Goal: Transaction & Acquisition: Purchase product/service

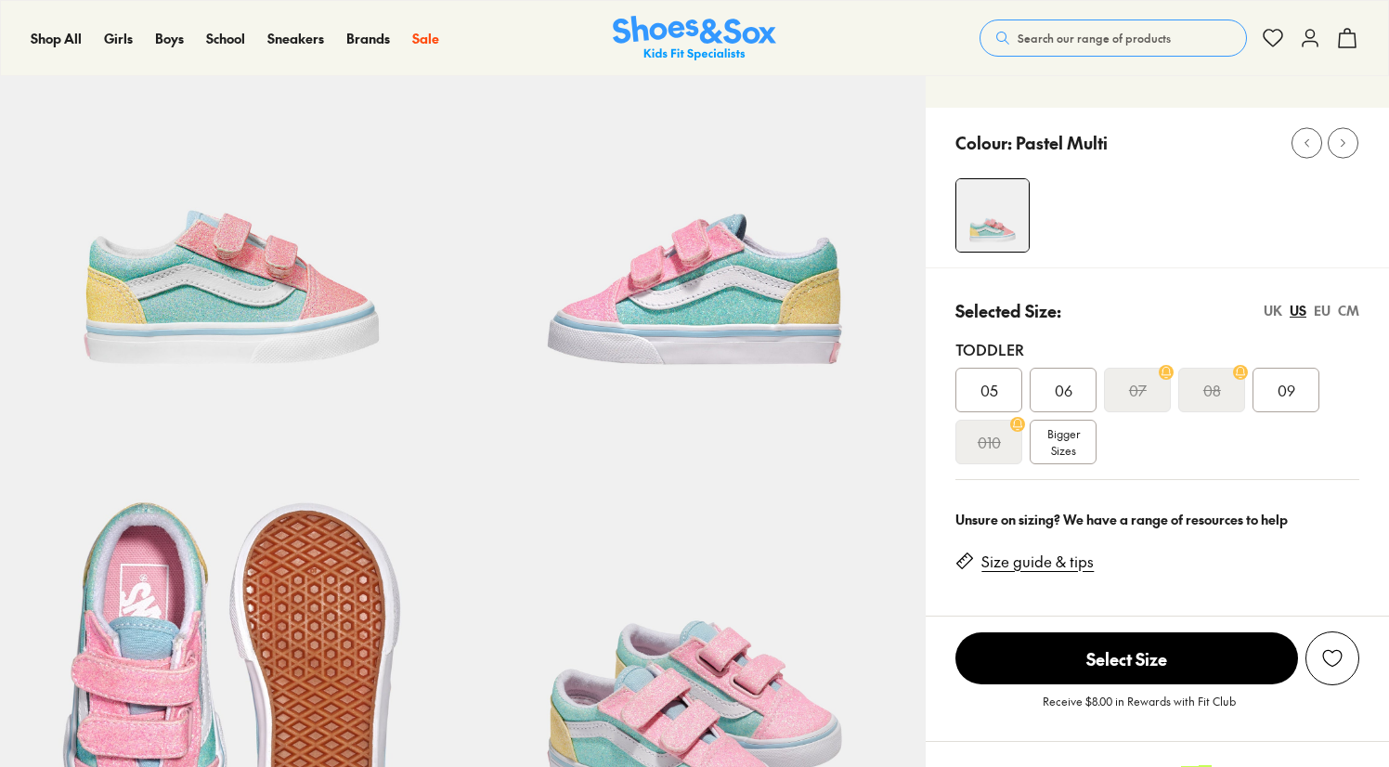
scroll to position [665, 0]
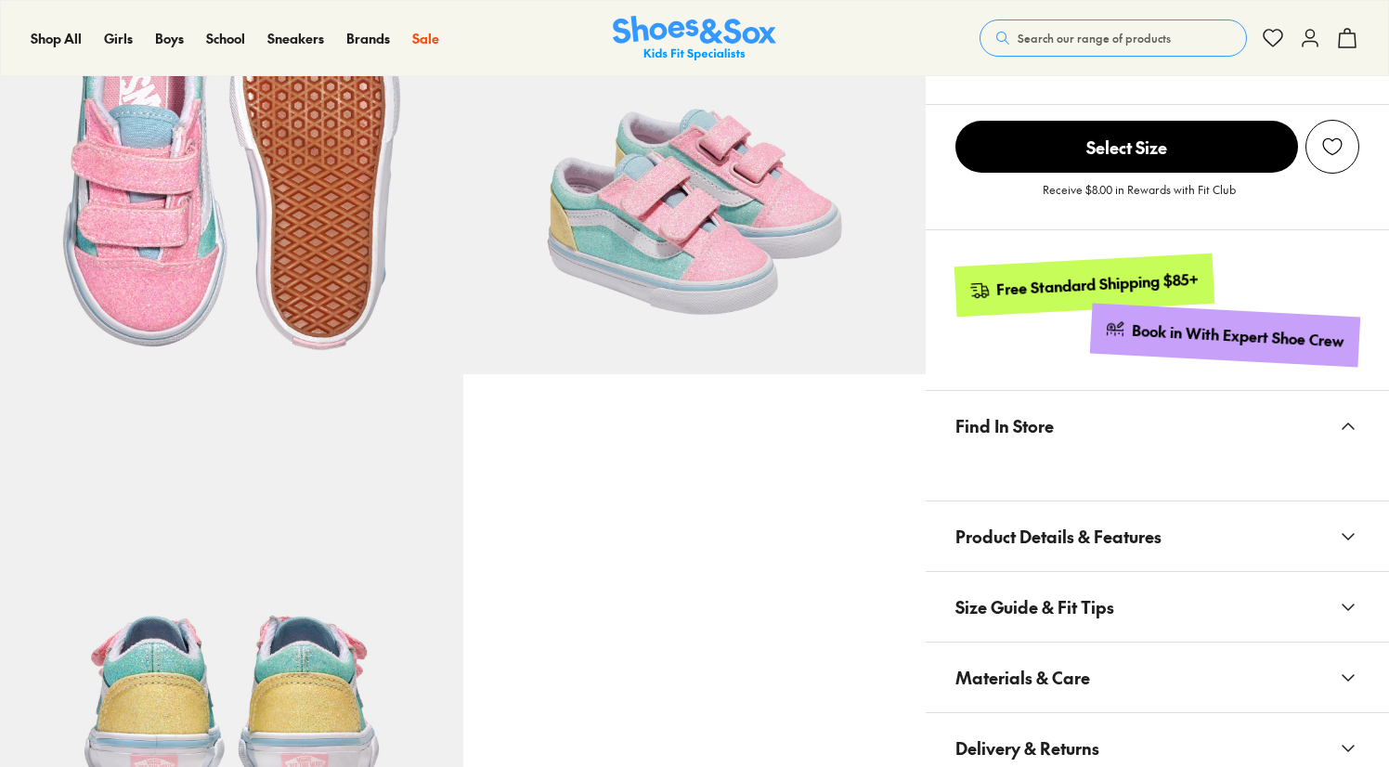
select select "*"
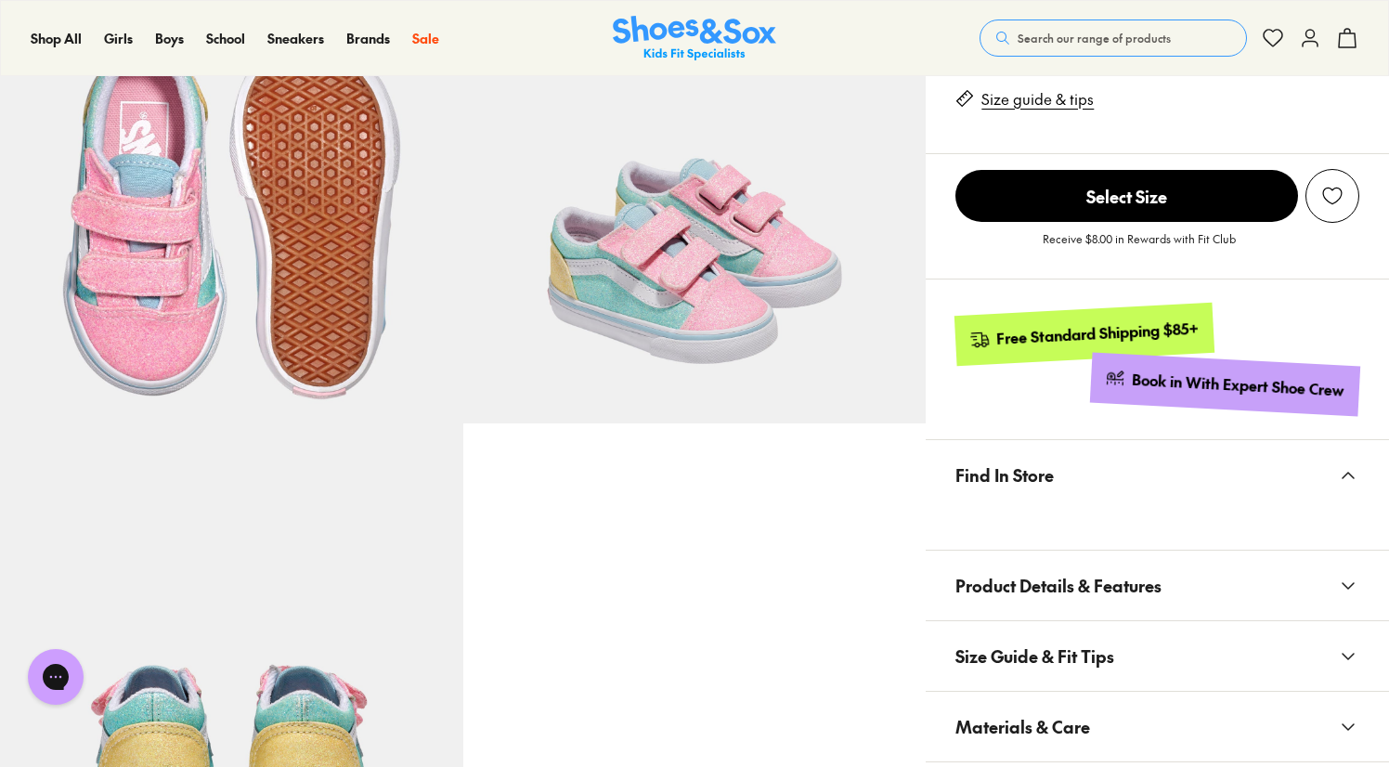
scroll to position [615, 0]
click at [719, 13] on div "Shop All Shop All Shop All New Arrivals Up to 40% Off Sale Online Only Best Sel…" at bounding box center [694, 38] width 1389 height 76
click at [713, 36] on img at bounding box center [694, 38] width 163 height 45
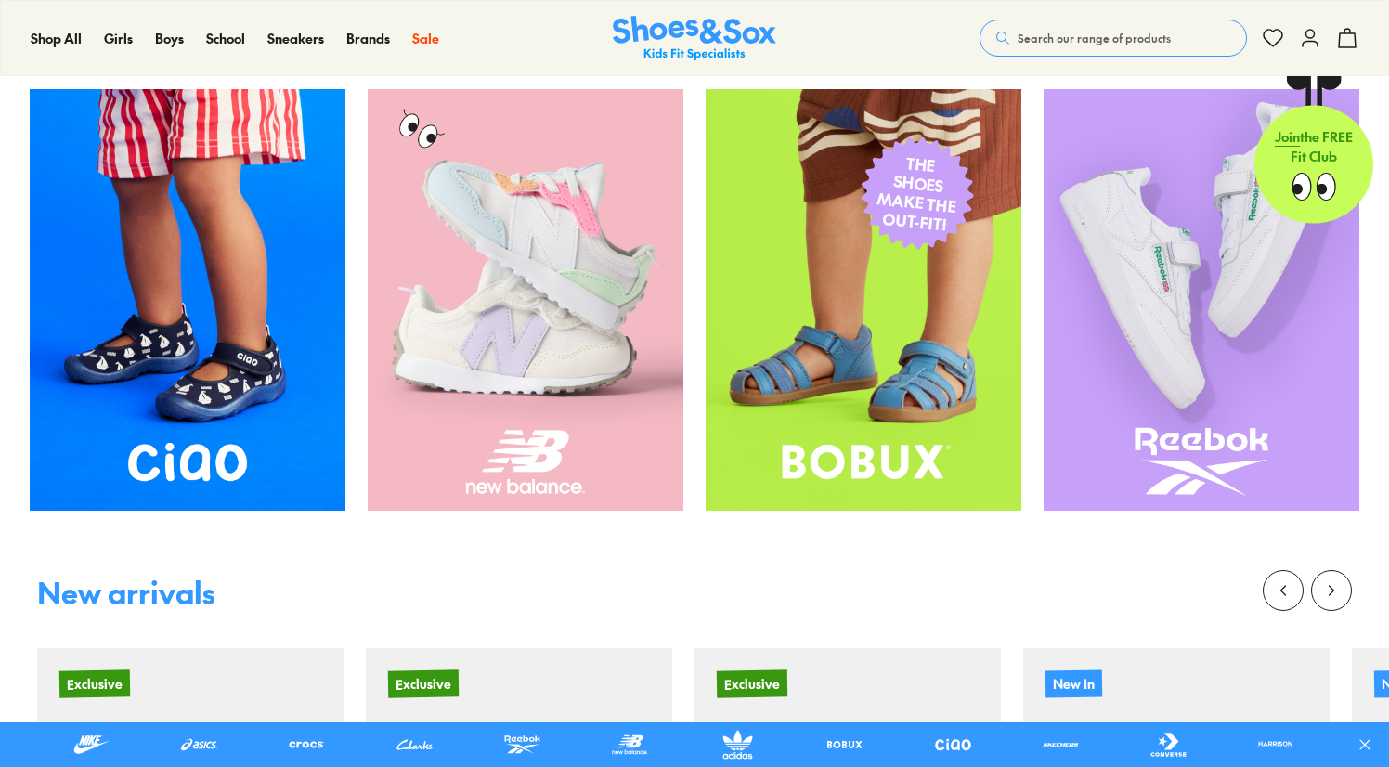
scroll to position [639, 0]
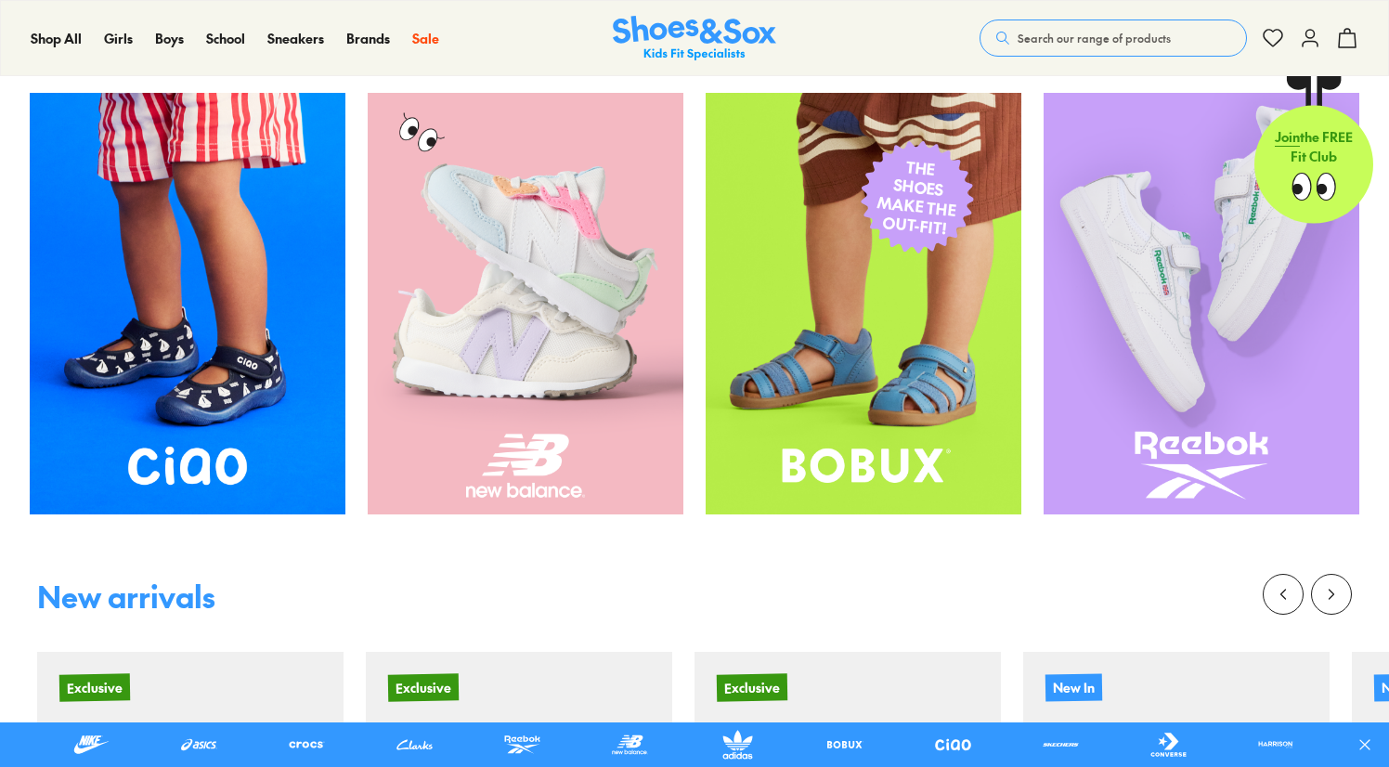
click at [622, 316] on img at bounding box center [526, 303] width 316 height 421
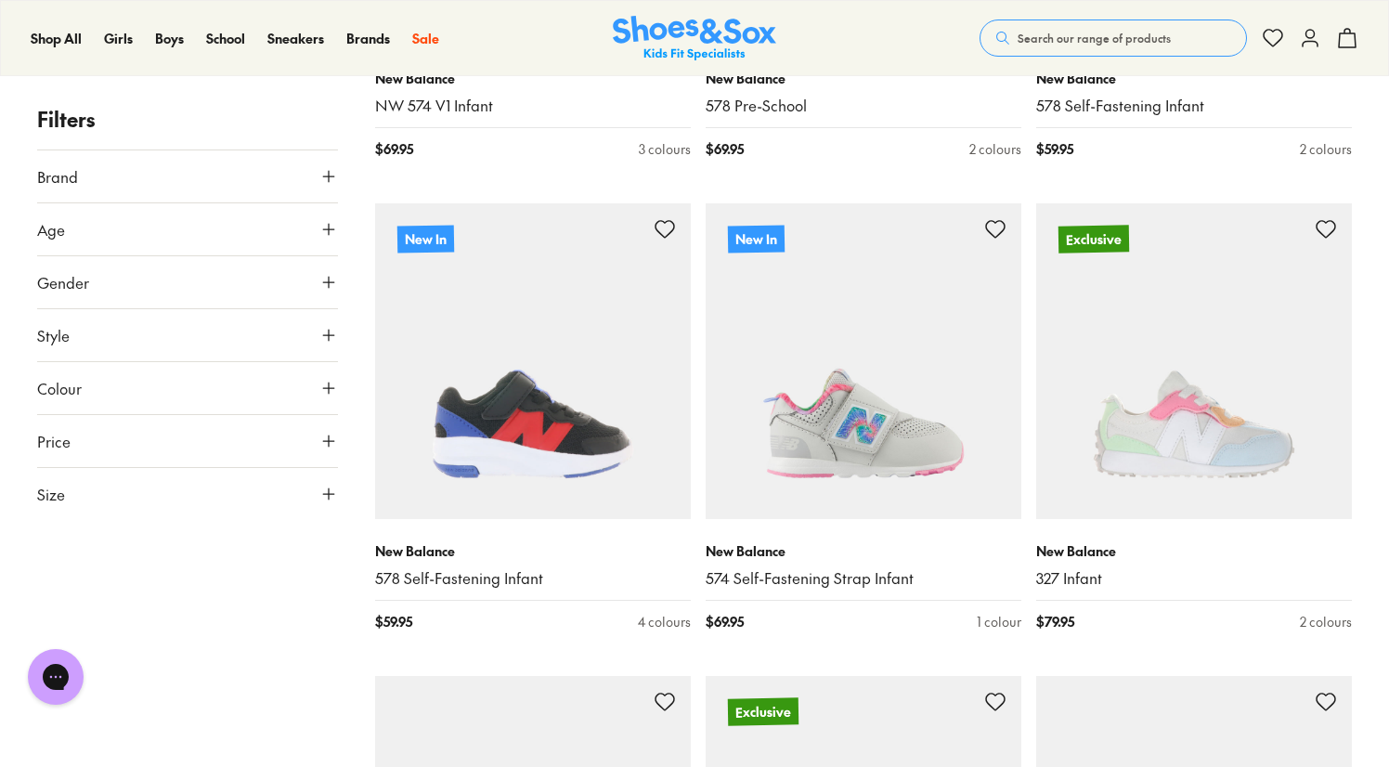
scroll to position [1990, 0]
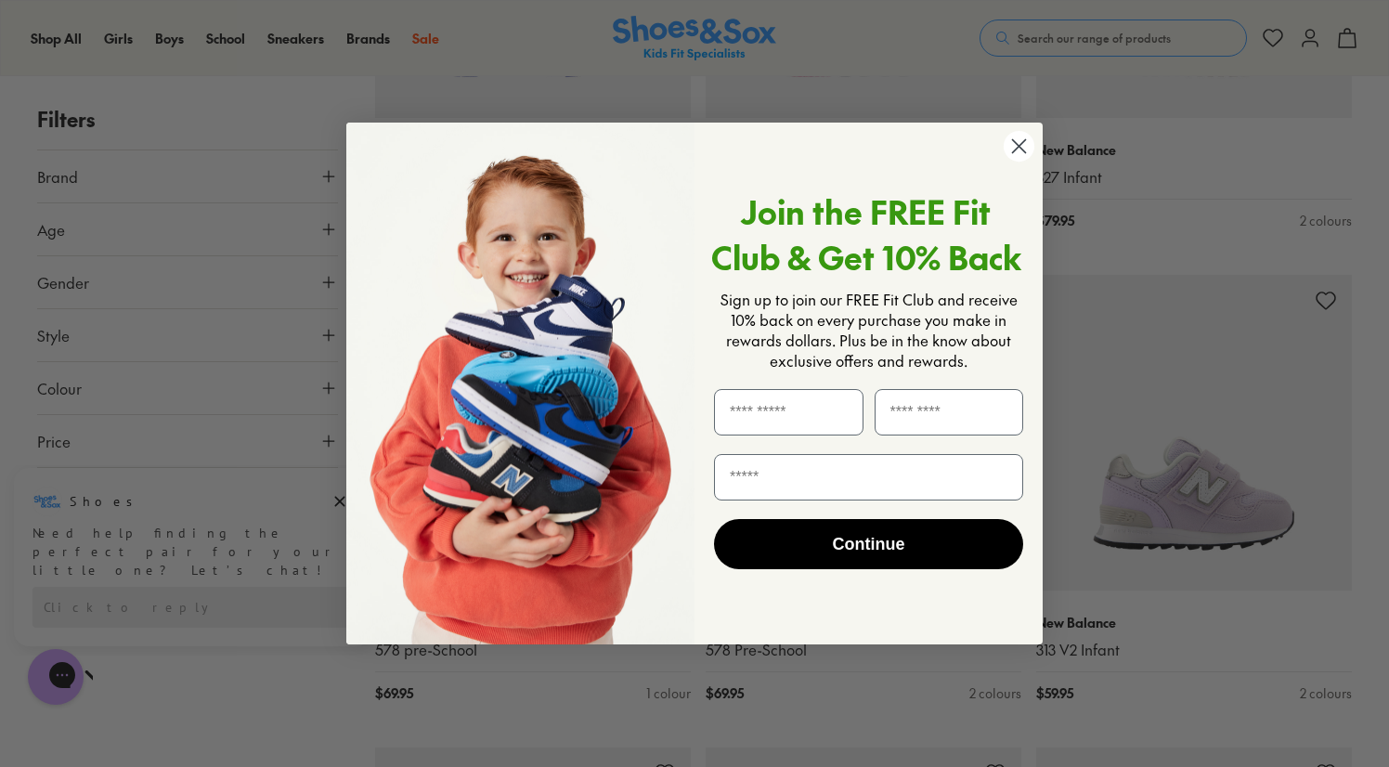
click at [1023, 144] on circle "Close dialog" at bounding box center [1019, 146] width 31 height 31
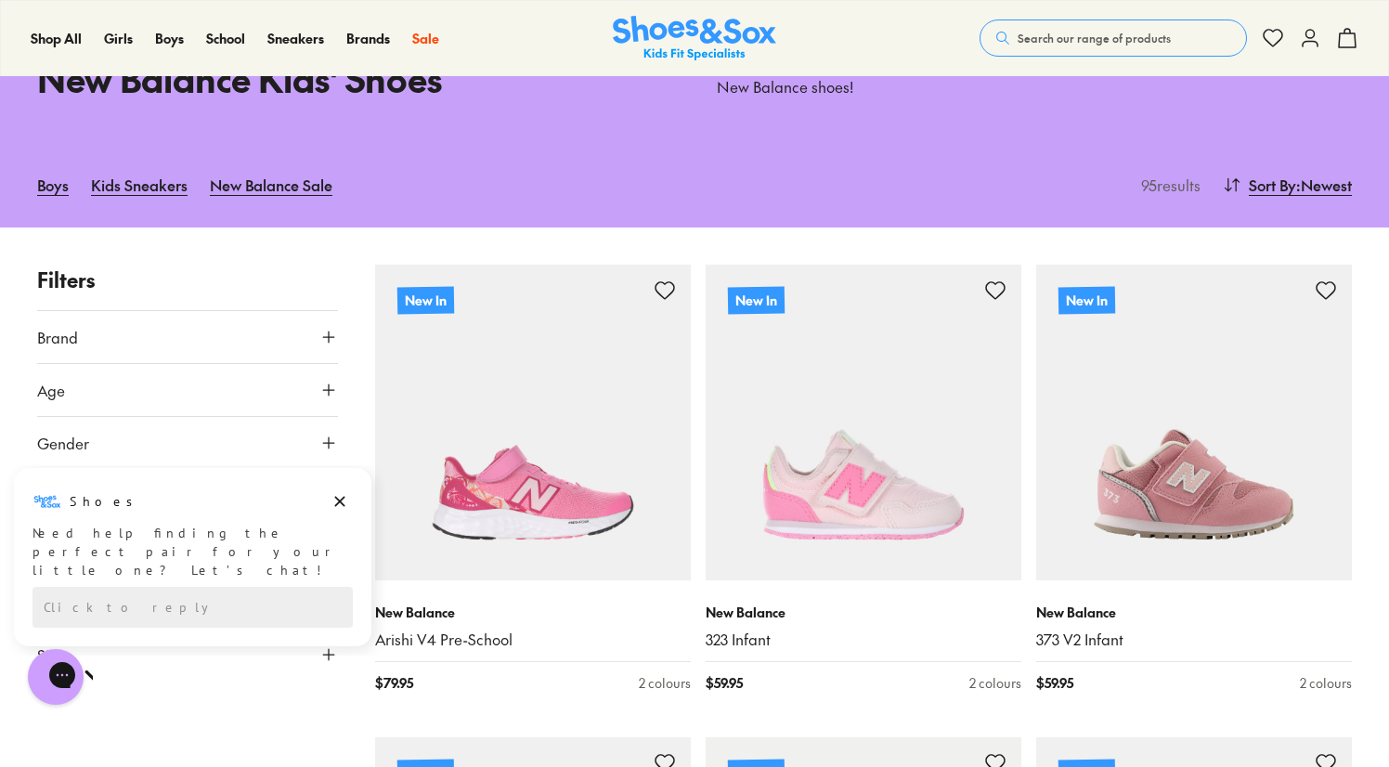
scroll to position [0, 0]
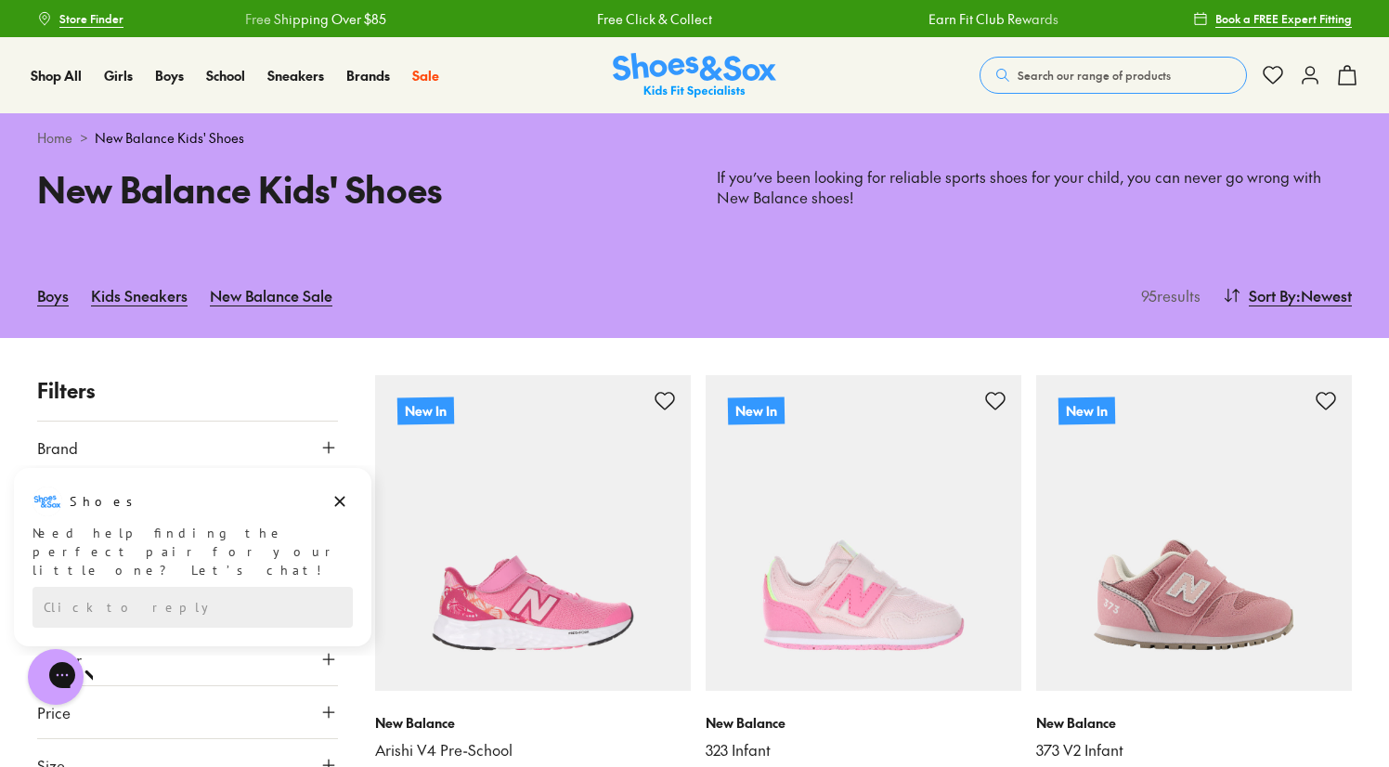
click at [1134, 85] on button "Search our range of products" at bounding box center [1112, 75] width 267 height 37
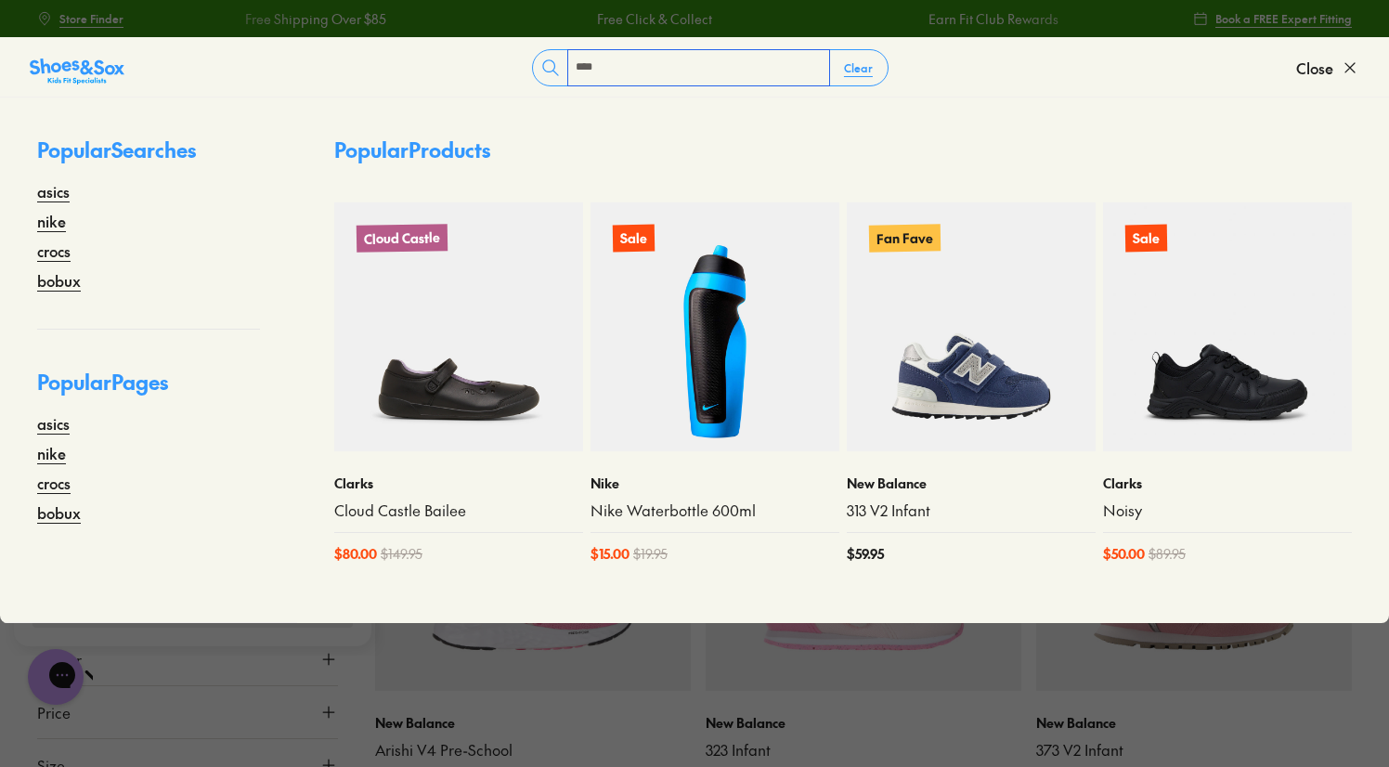
type input "****"
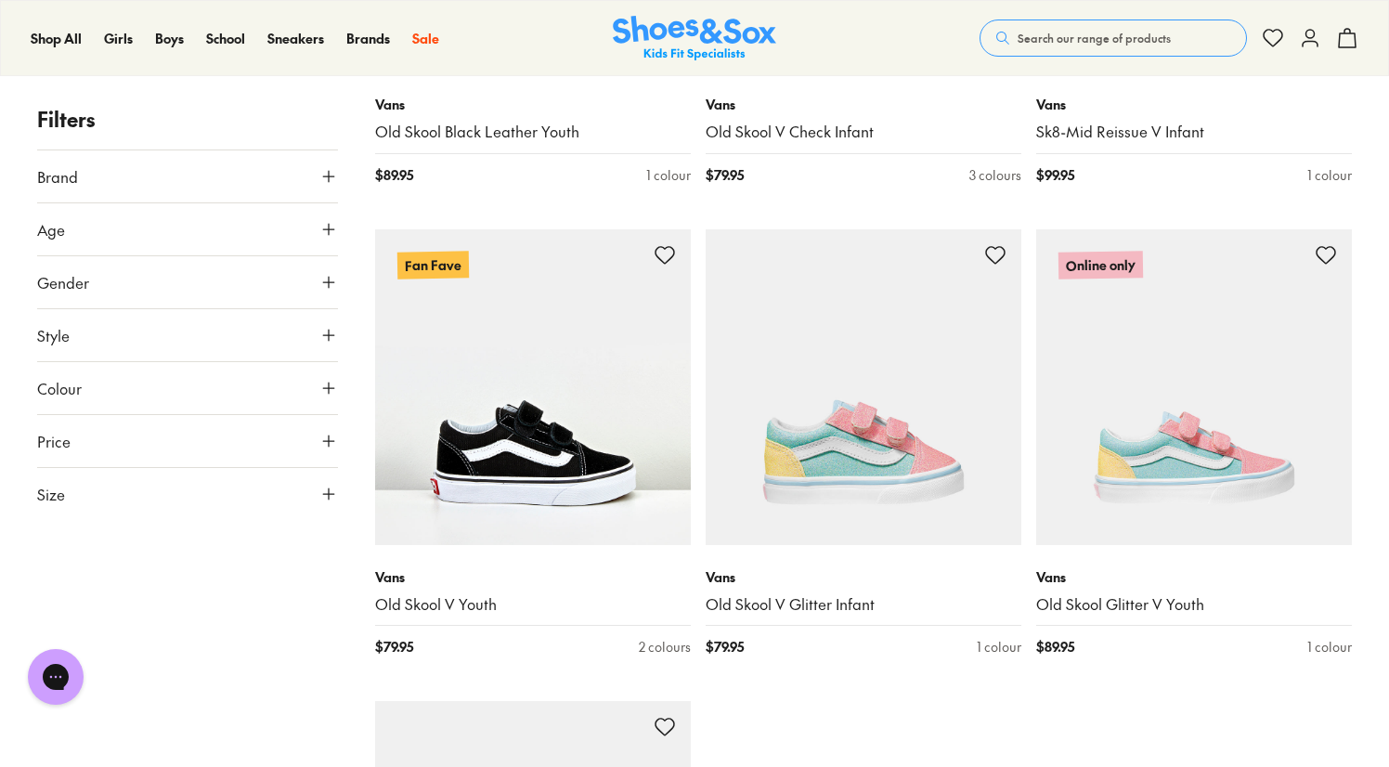
scroll to position [2883, 0]
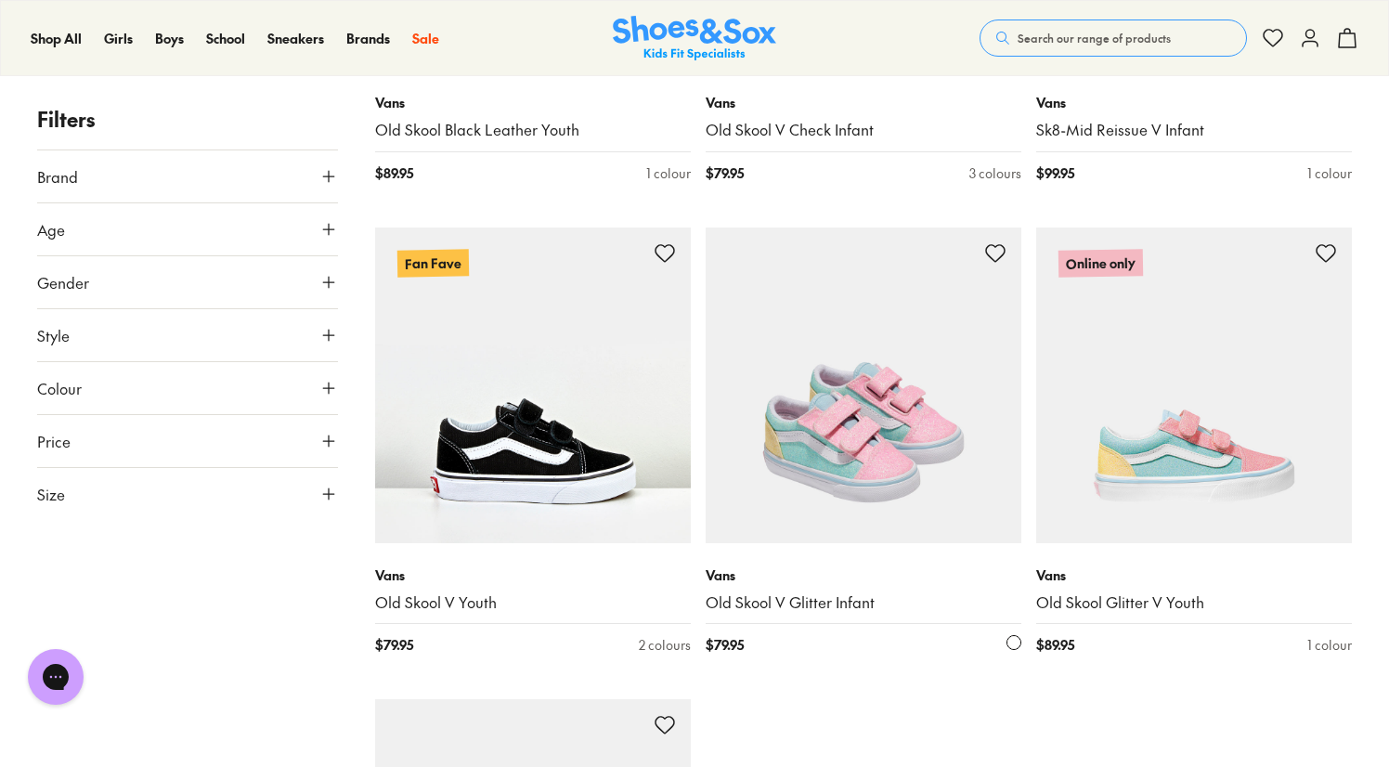
click at [930, 431] on img at bounding box center [864, 385] width 316 height 316
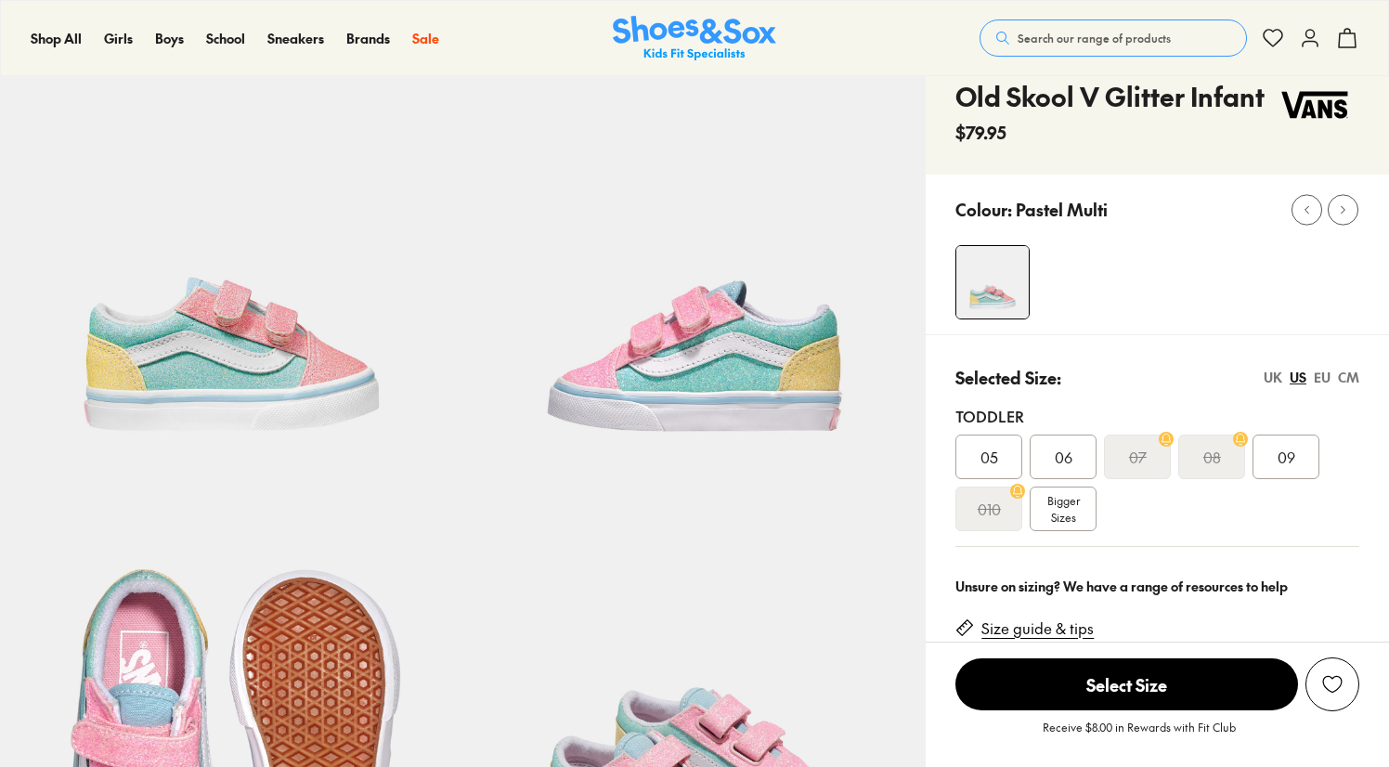
scroll to position [87, 0]
select select "*"
click at [1272, 448] on div "09" at bounding box center [1285, 456] width 67 height 45
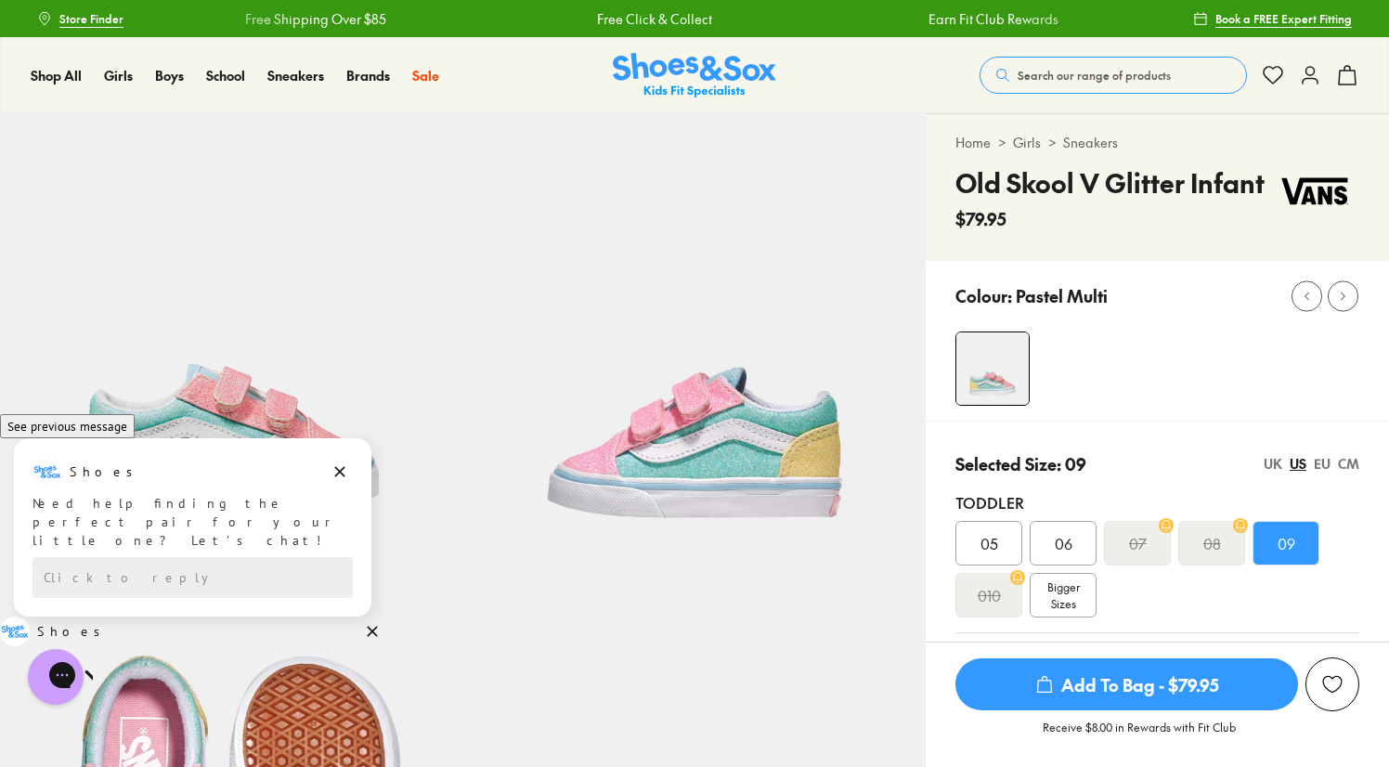
drag, startPoint x: 1073, startPoint y: 669, endPoint x: 1004, endPoint y: 665, distance: 69.8
click at [1004, 665] on span "Add To Bag - $79.95" at bounding box center [1126, 684] width 343 height 52
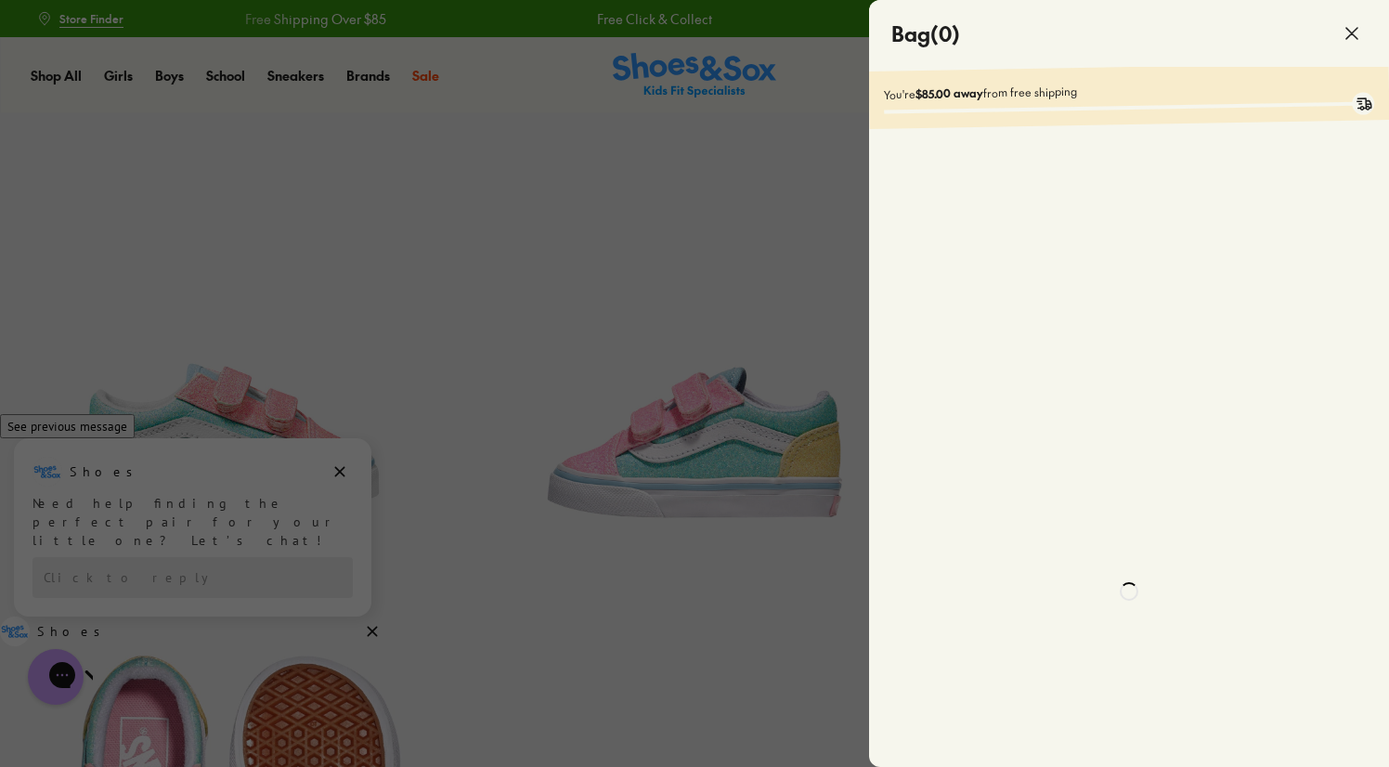
click at [1027, 672] on div at bounding box center [1129, 591] width 520 height 1183
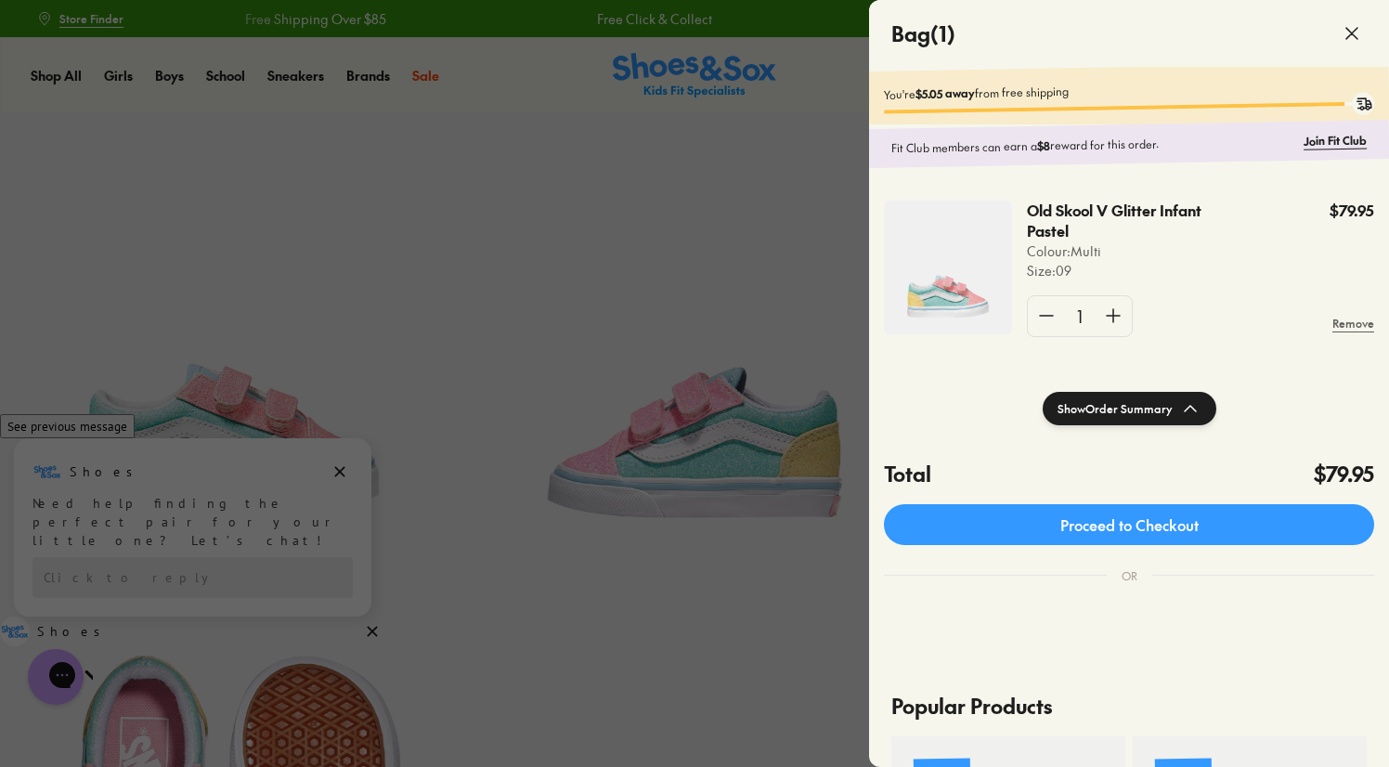
click at [783, 198] on div at bounding box center [694, 383] width 1389 height 767
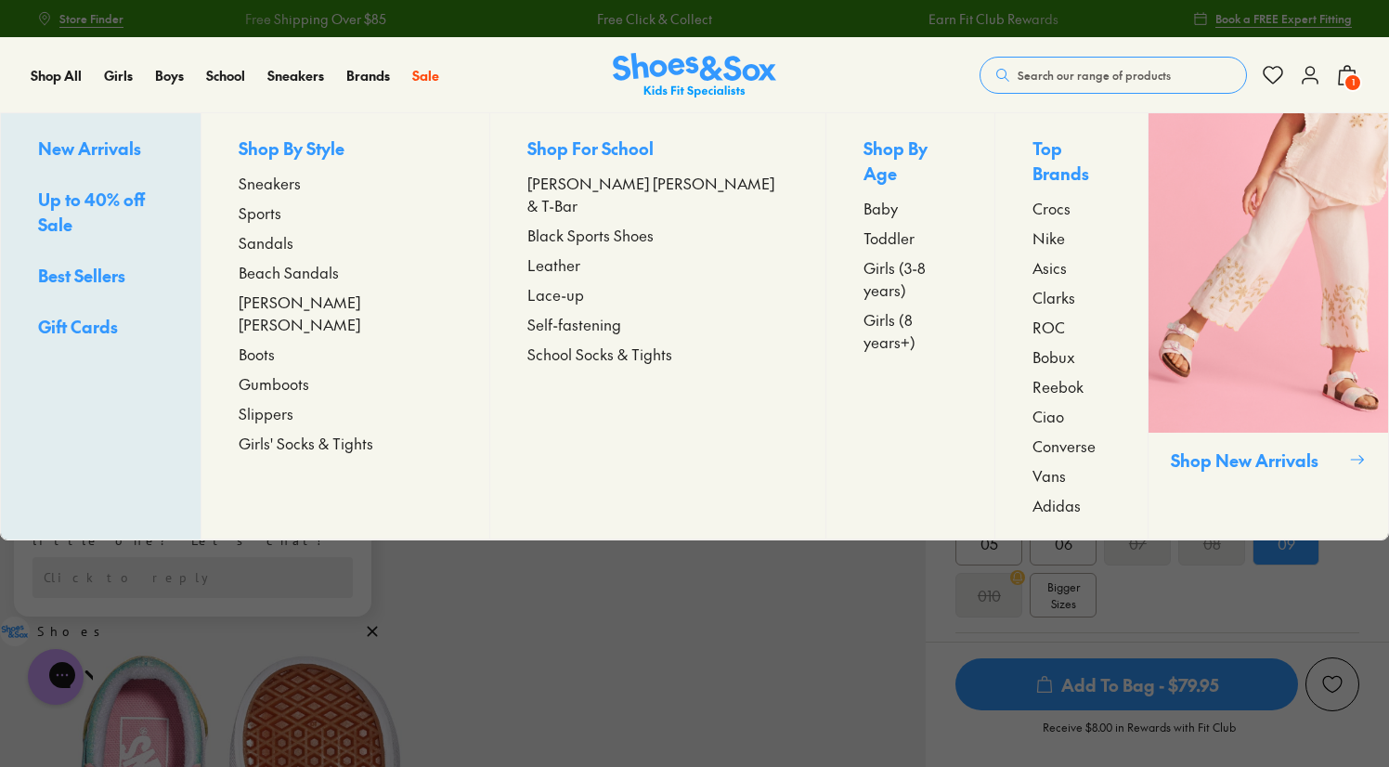
click at [116, 210] on span "Up to 40% off Sale" at bounding box center [91, 212] width 107 height 48
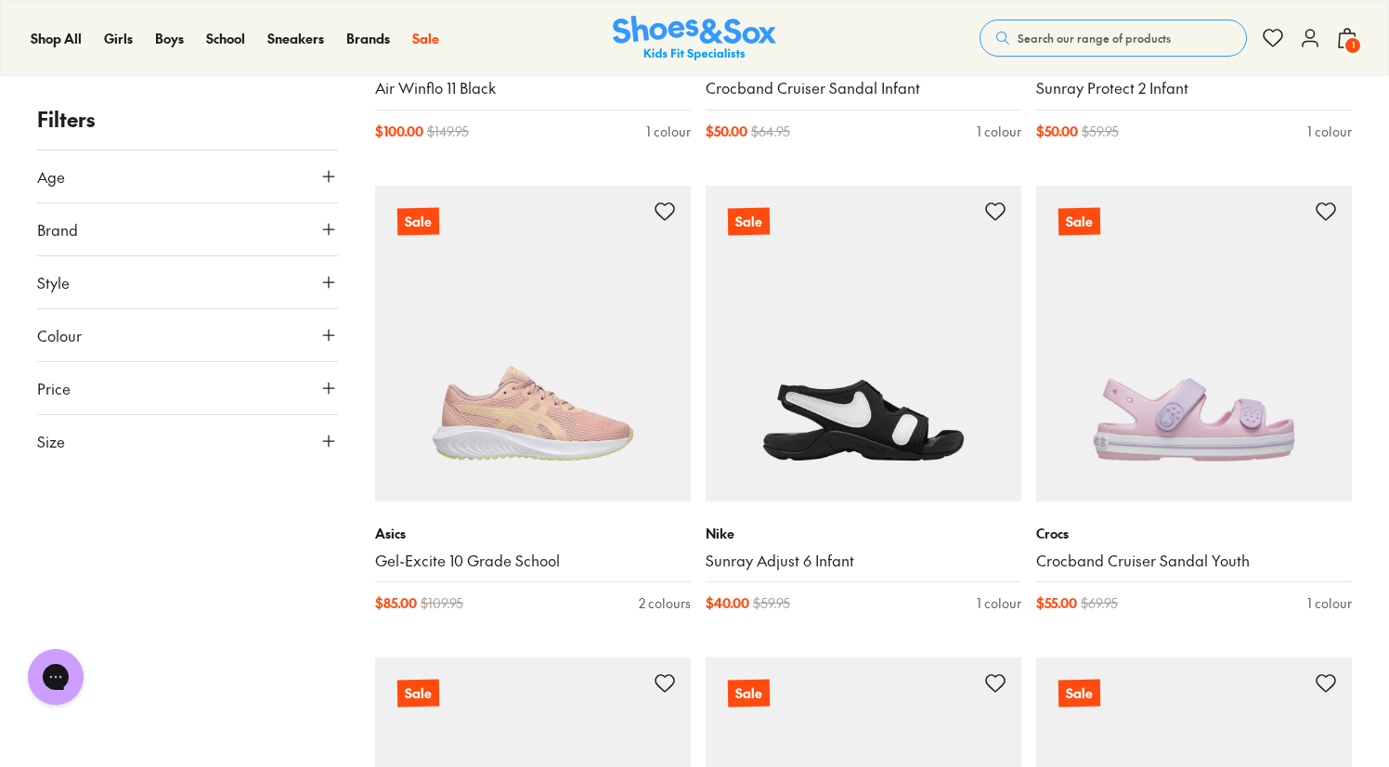
scroll to position [3437, 0]
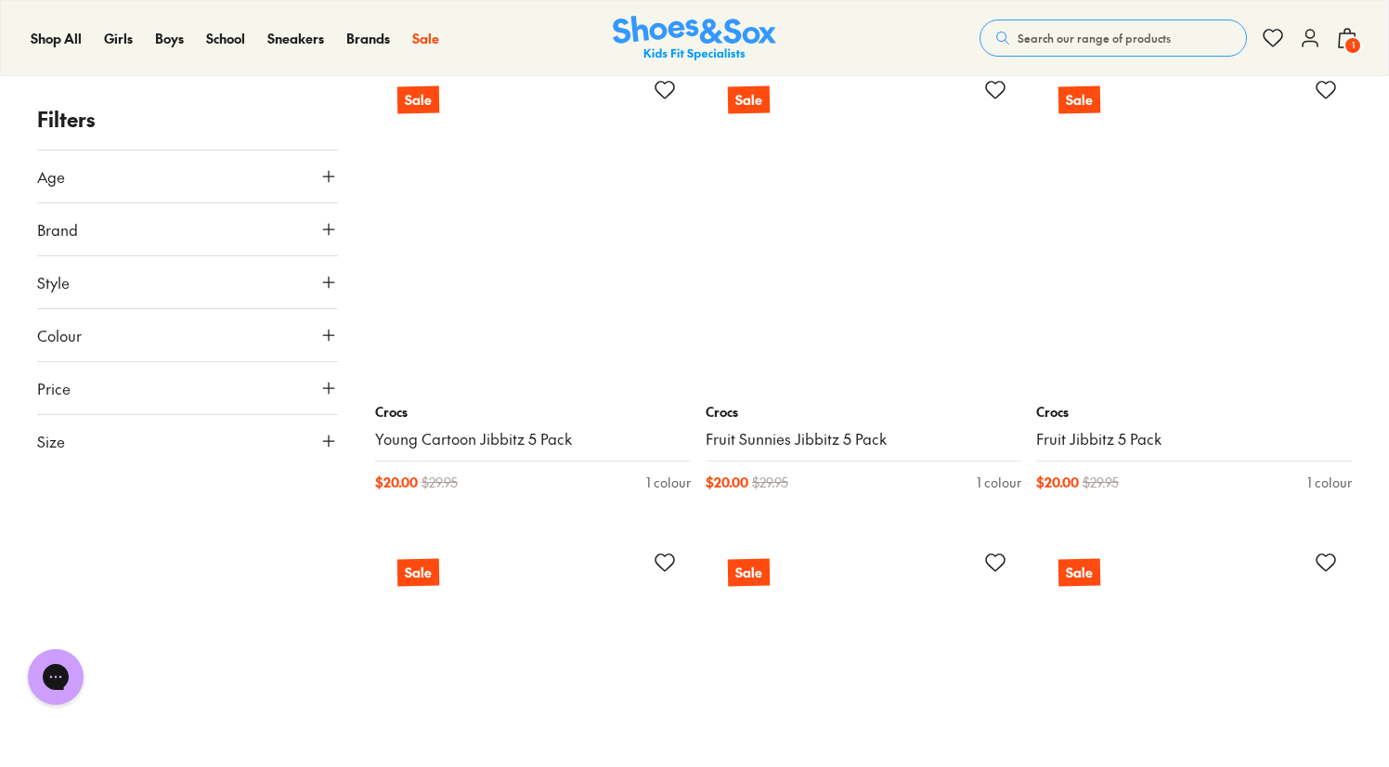
scroll to position [5509, 0]
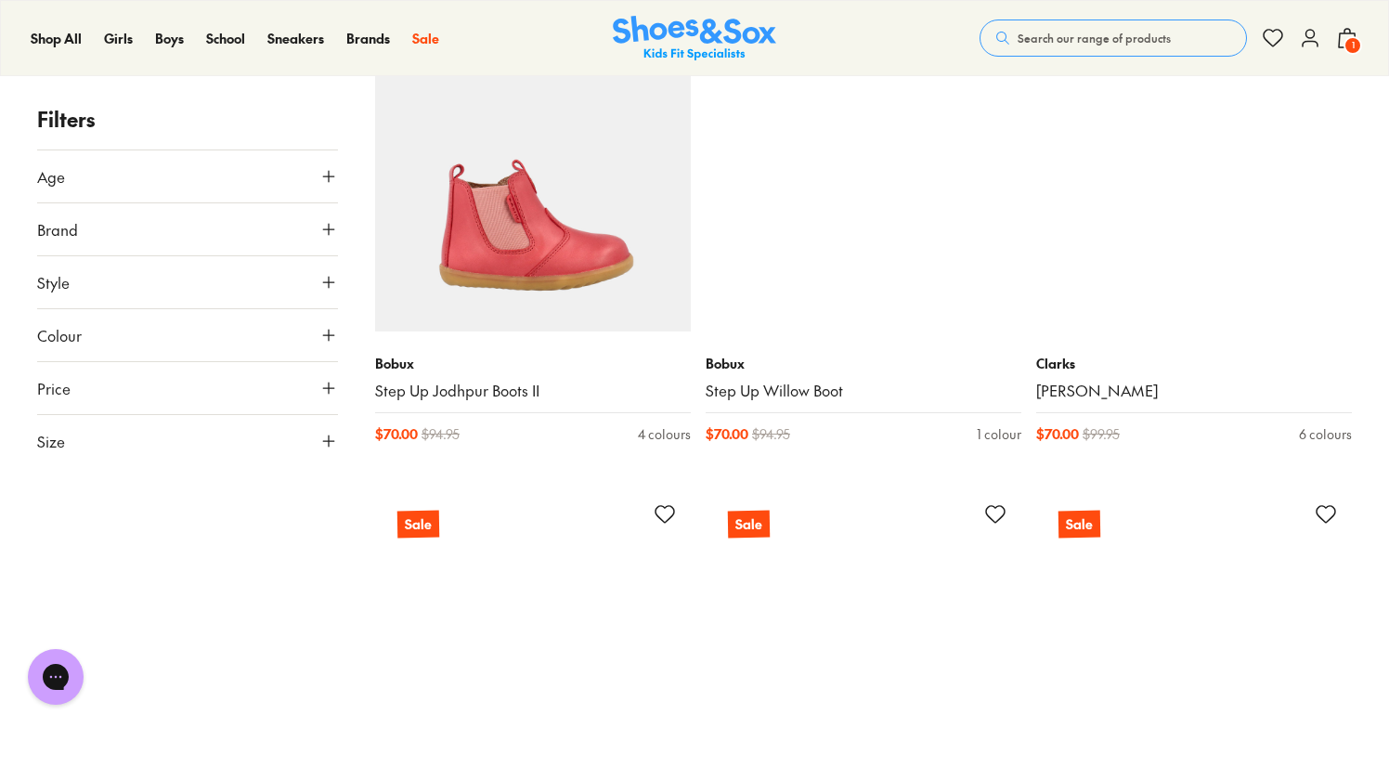
scroll to position [10325, 0]
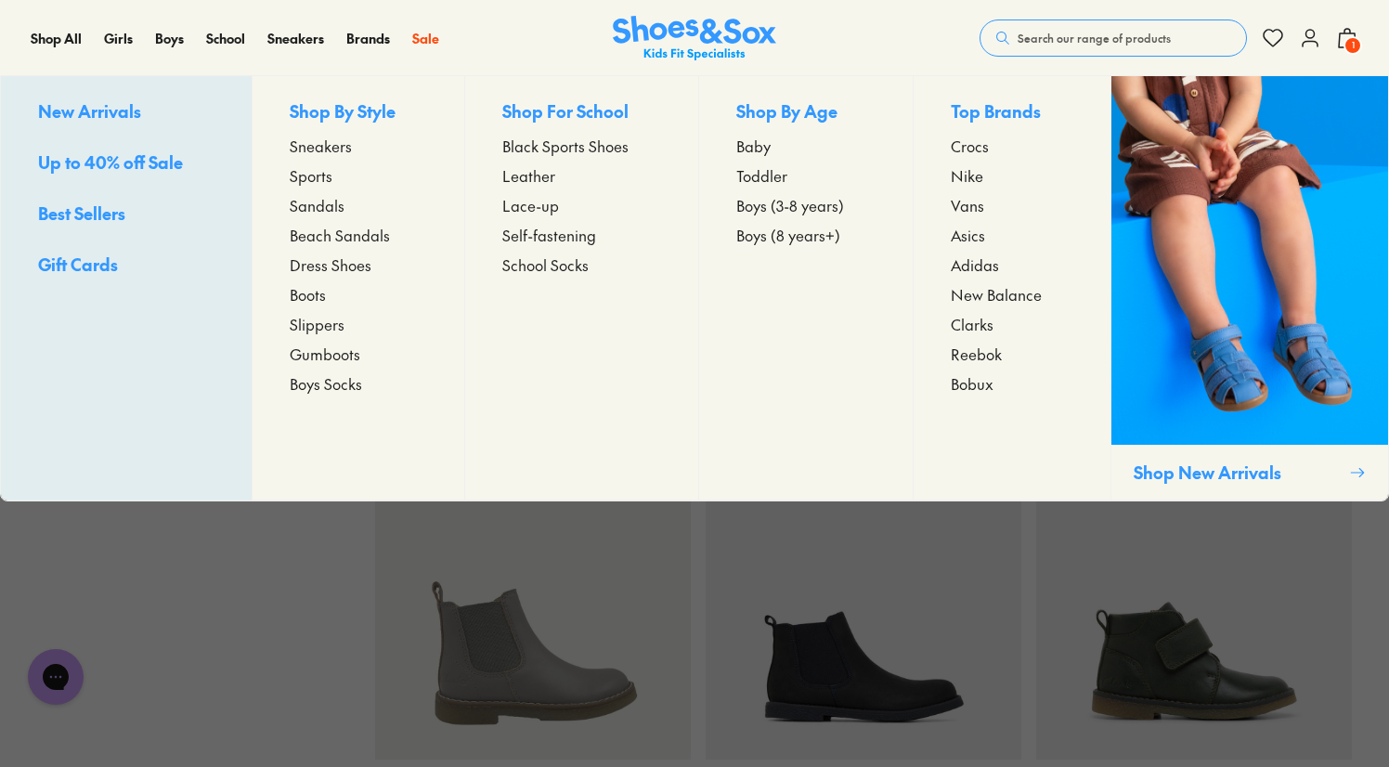
drag, startPoint x: 319, startPoint y: 151, endPoint x: 310, endPoint y: 149, distance: 9.5
click at [310, 149] on span "Sneakers" at bounding box center [321, 146] width 62 height 22
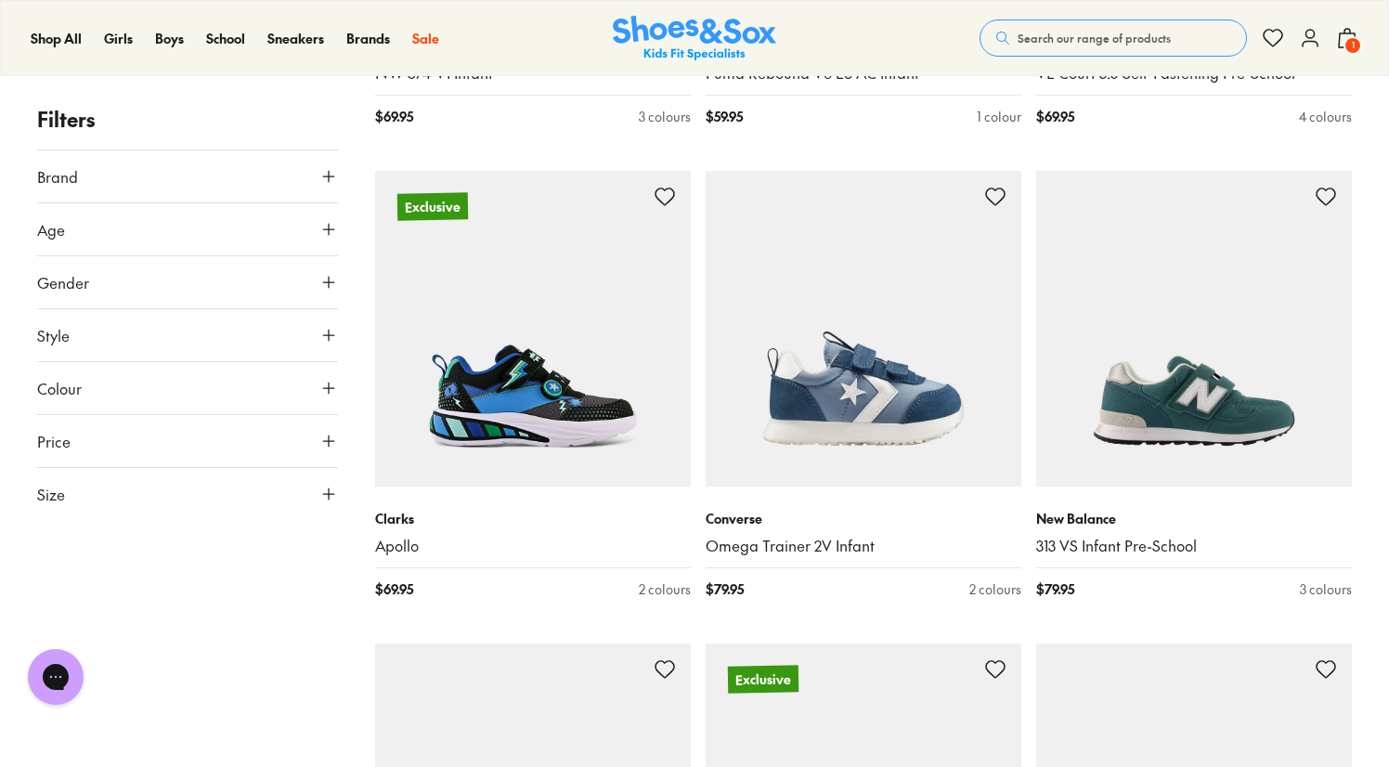
scroll to position [1164, 0]
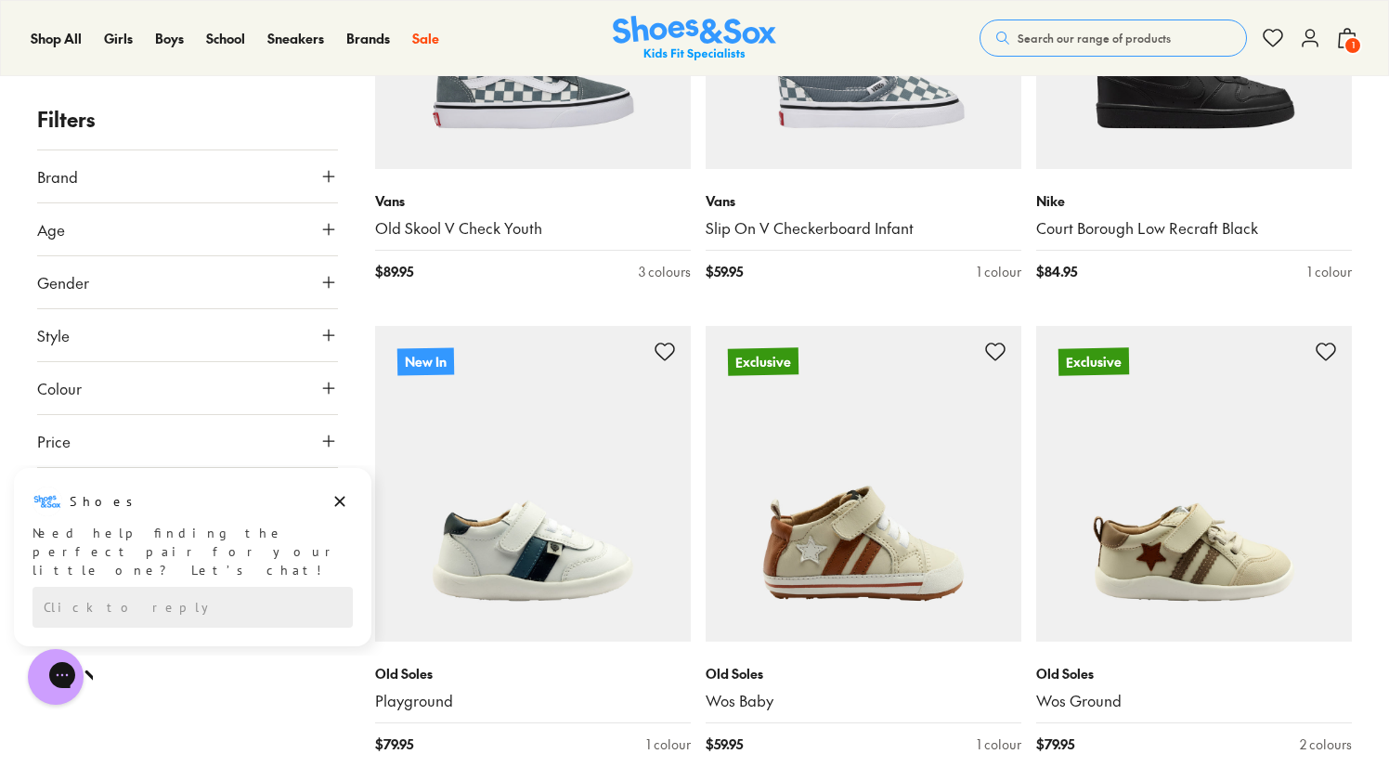
scroll to position [9026, 0]
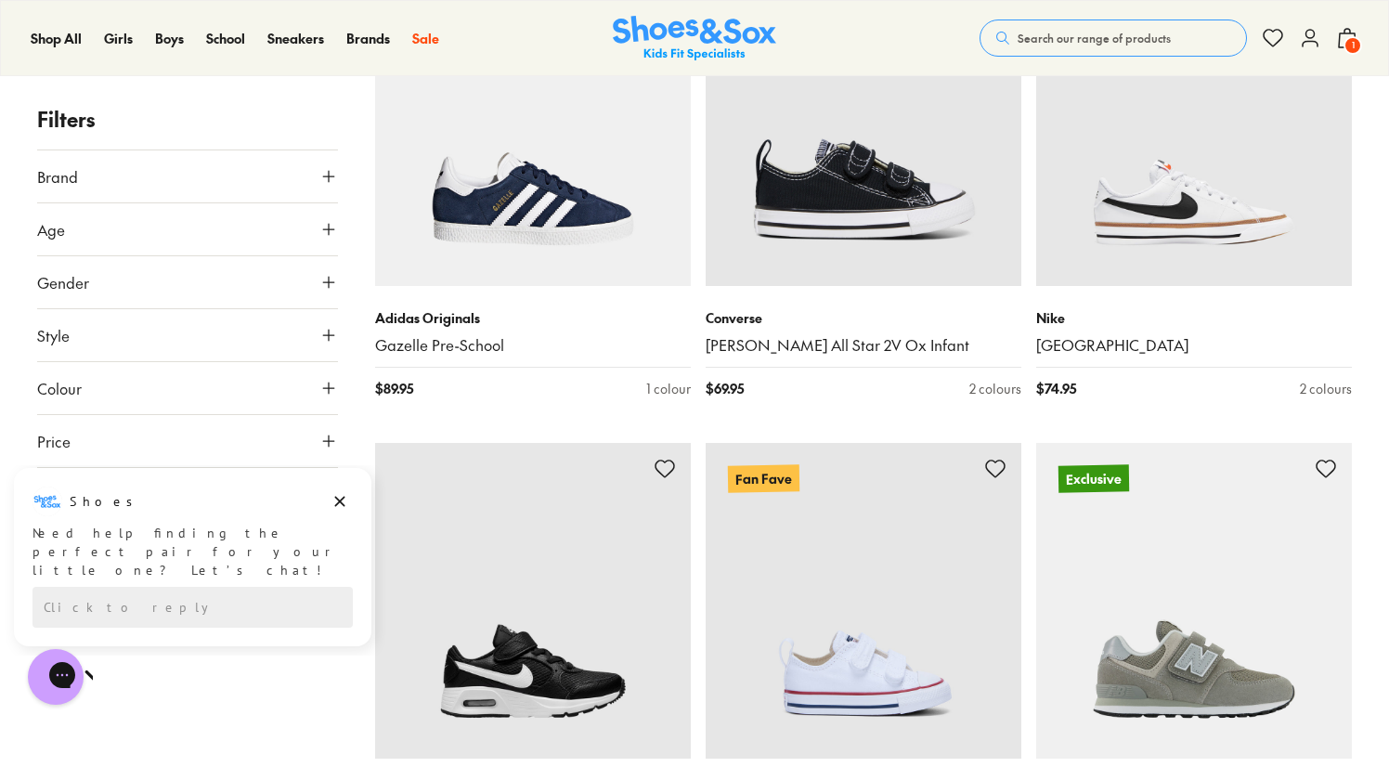
scroll to position [6979, 0]
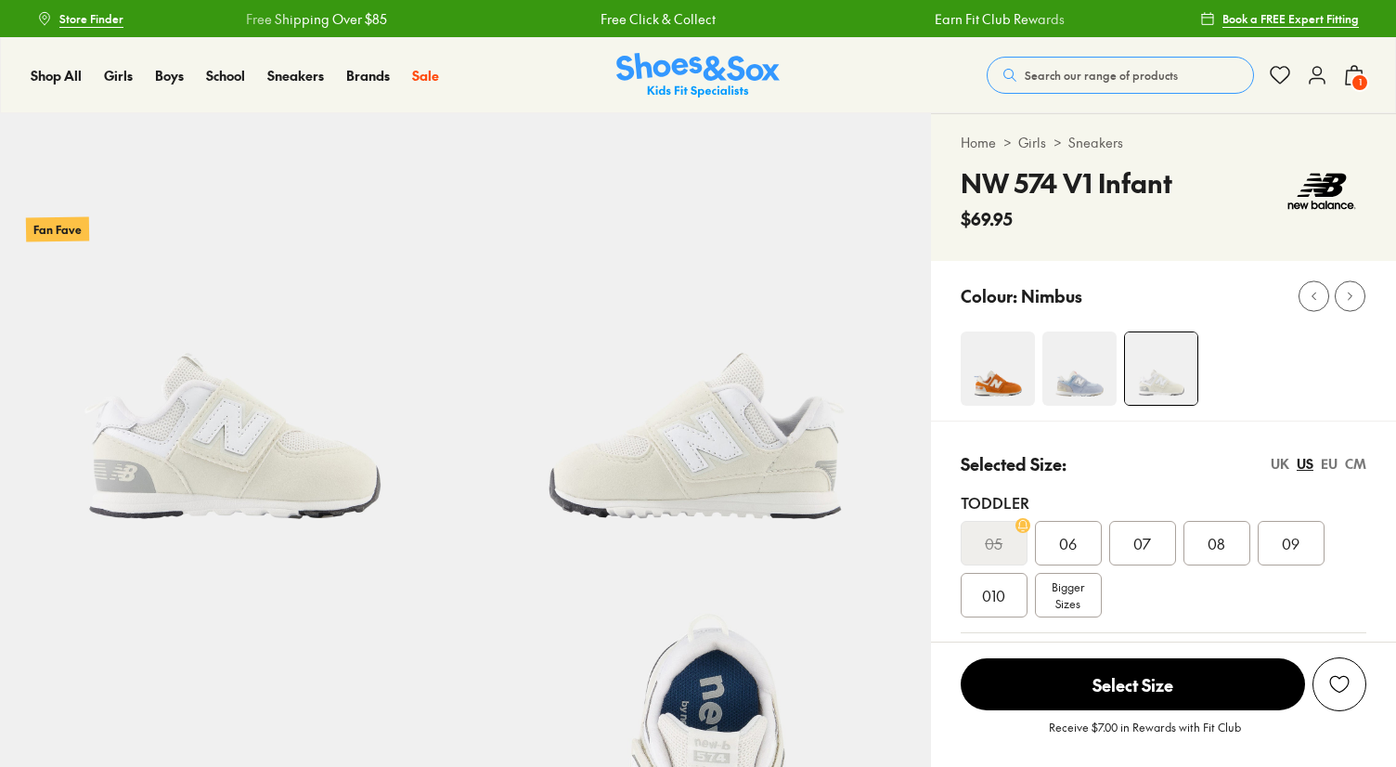
select select "*"
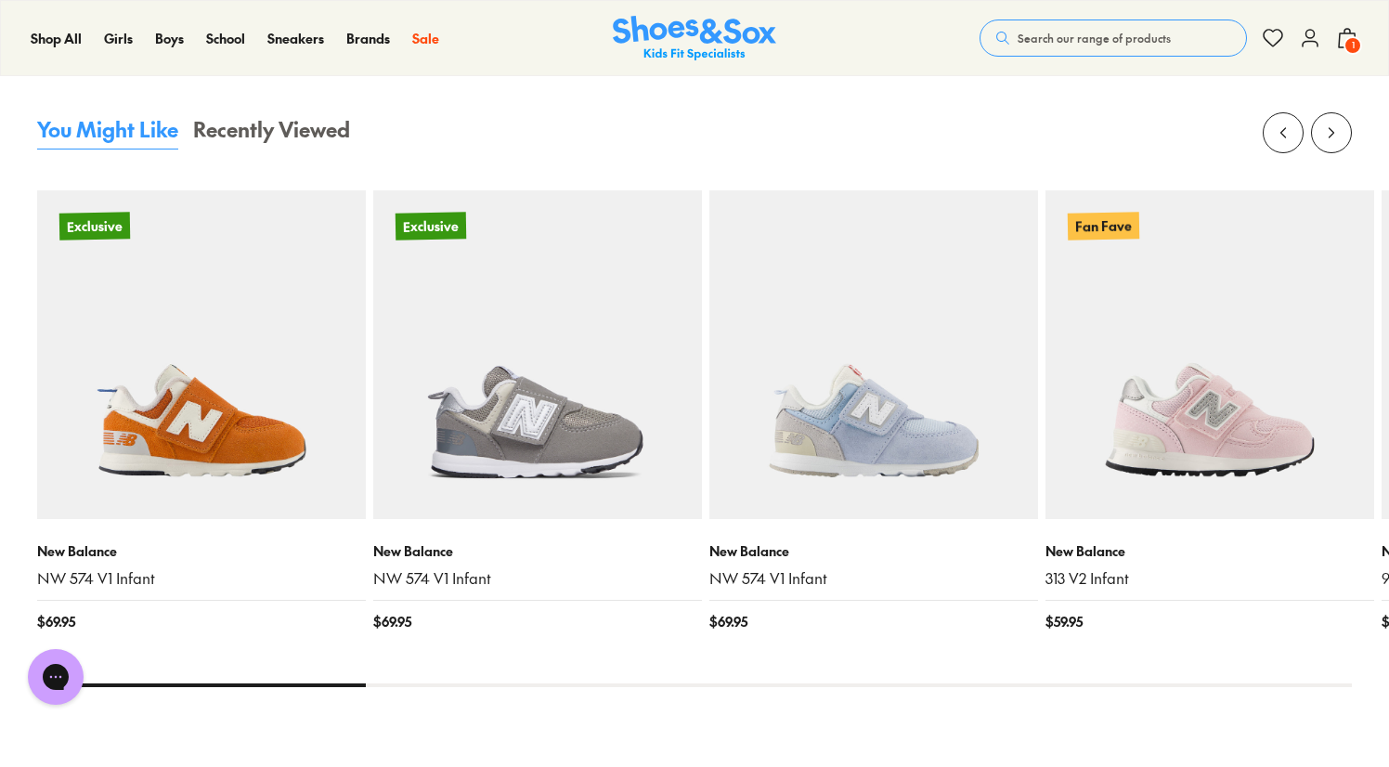
scroll to position [1732, 0]
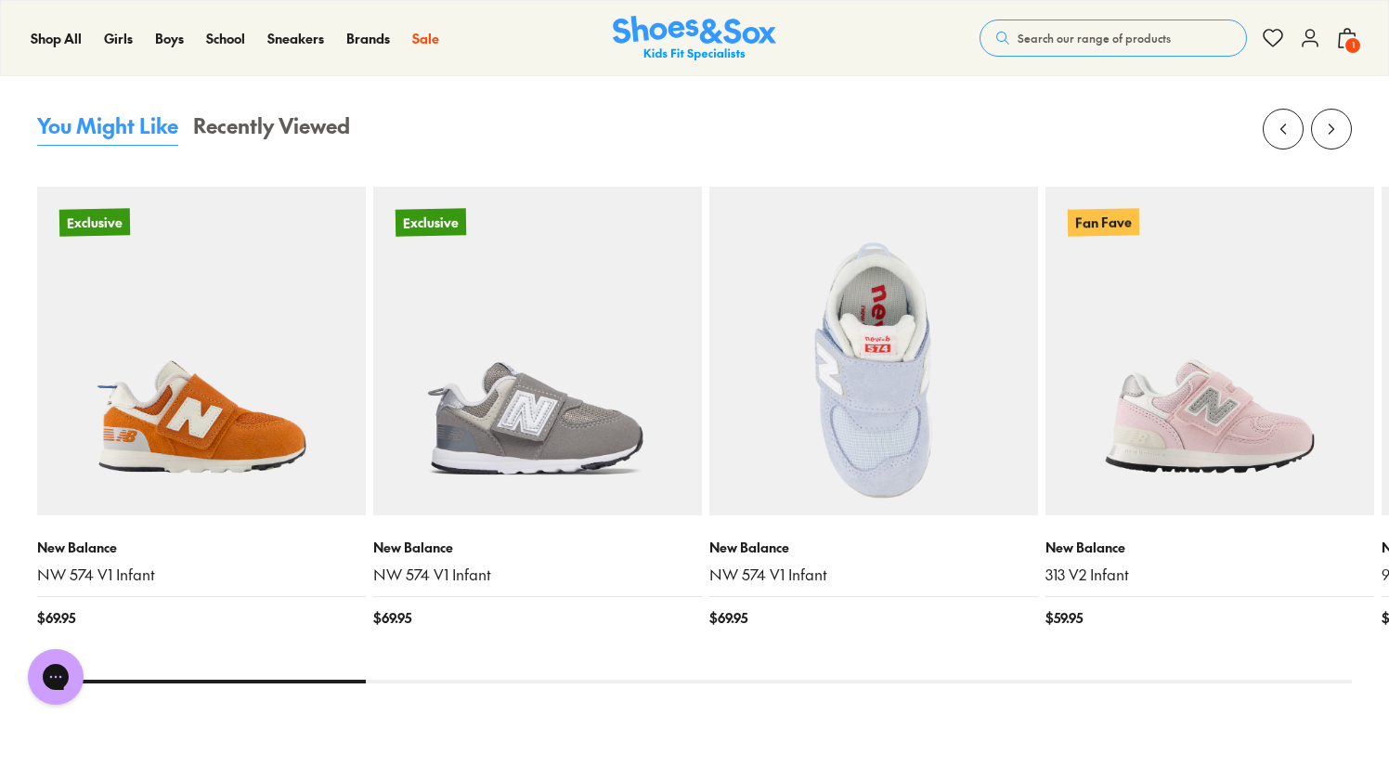
click at [884, 340] on img at bounding box center [873, 351] width 329 height 329
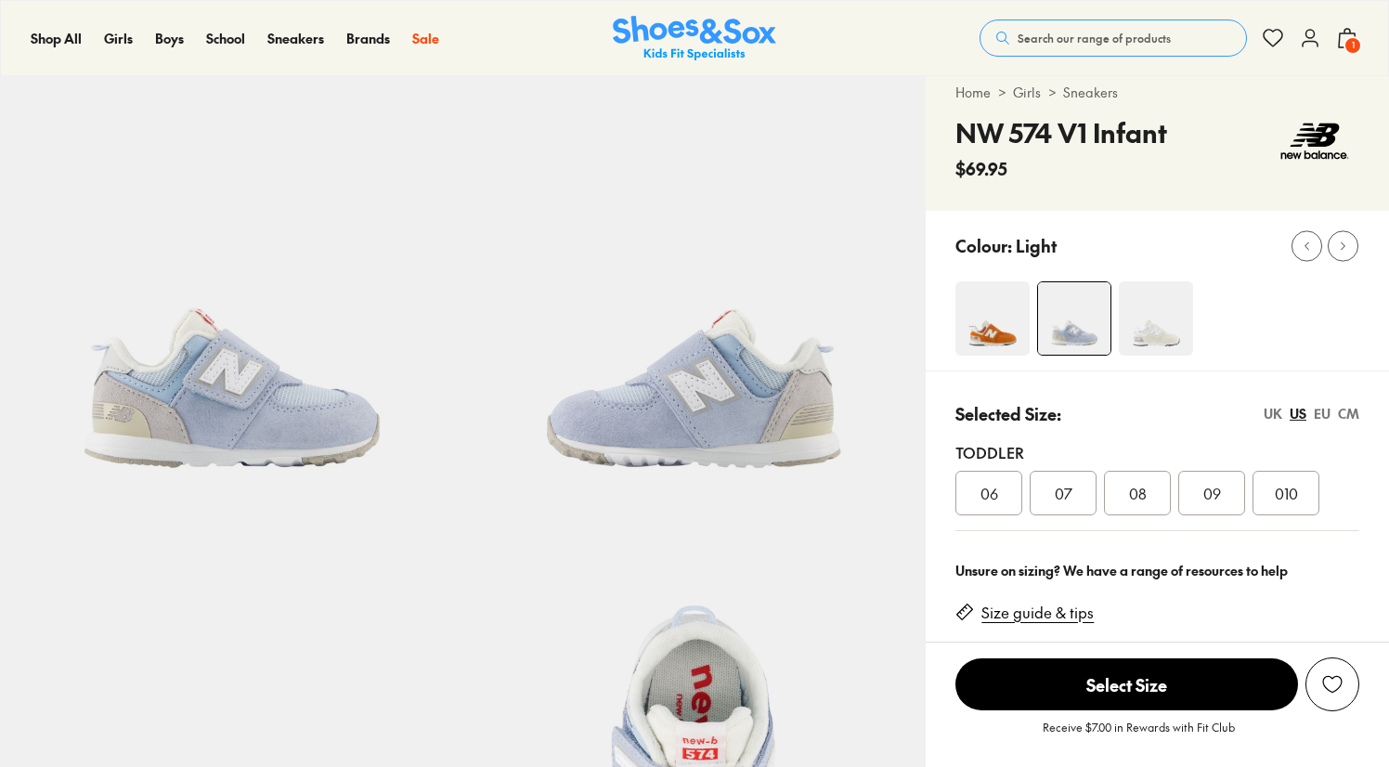
select select "*"
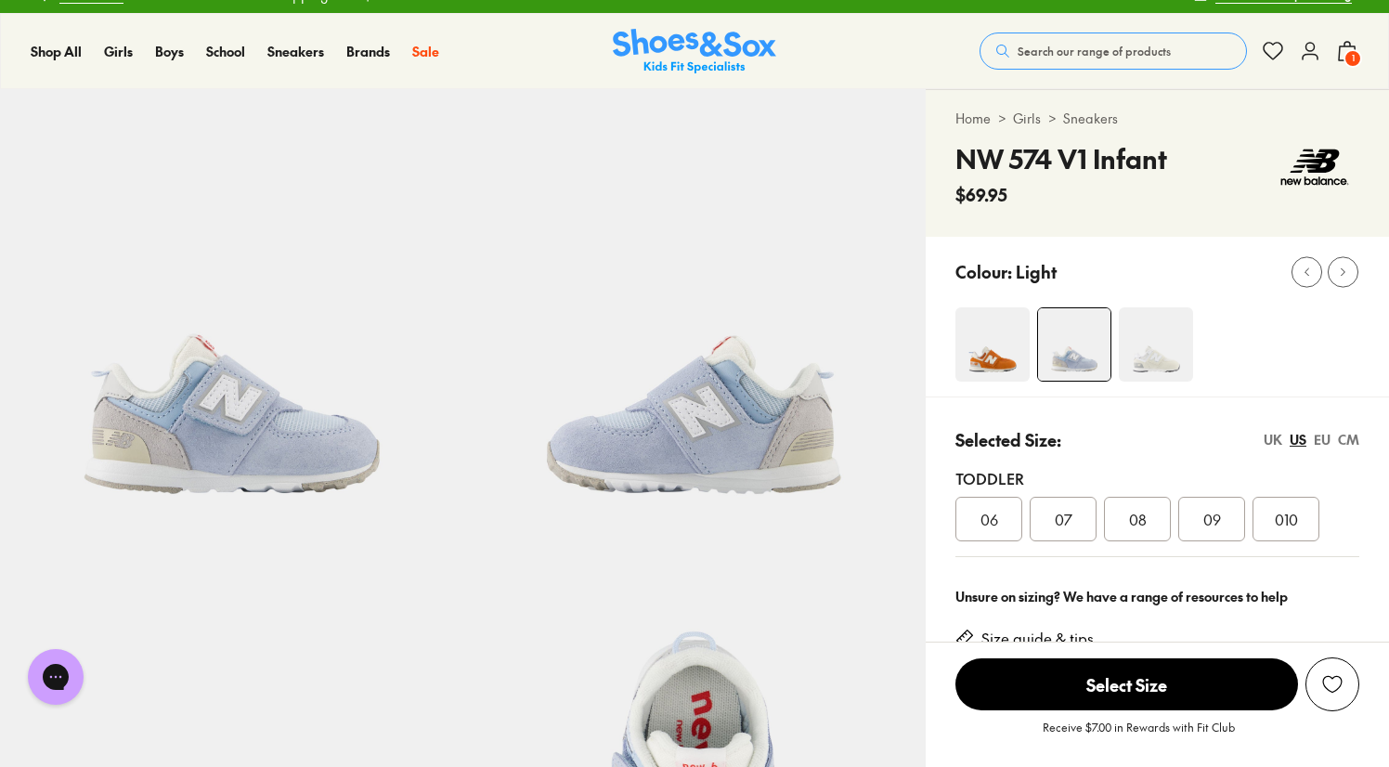
click at [1342, 54] on icon at bounding box center [1347, 51] width 22 height 22
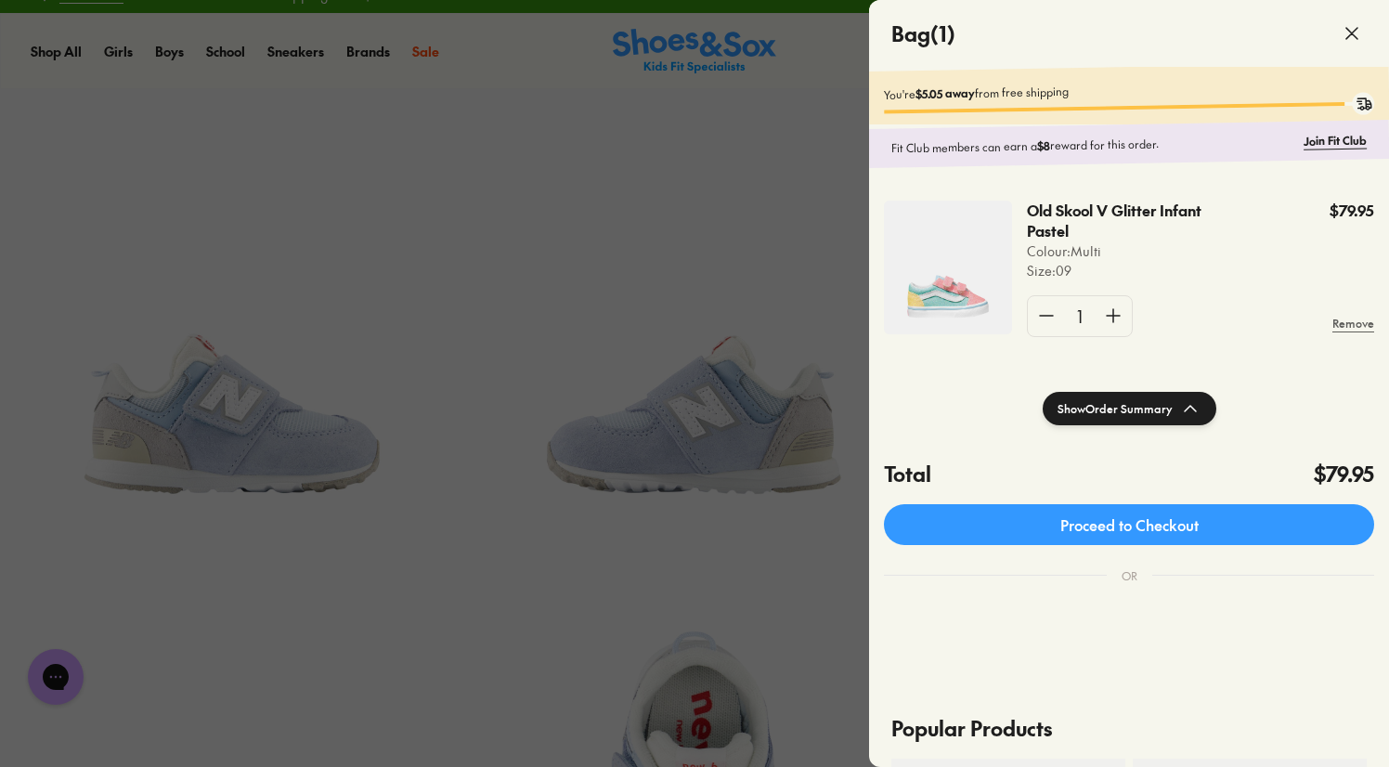
click at [1348, 28] on icon at bounding box center [1352, 33] width 22 height 22
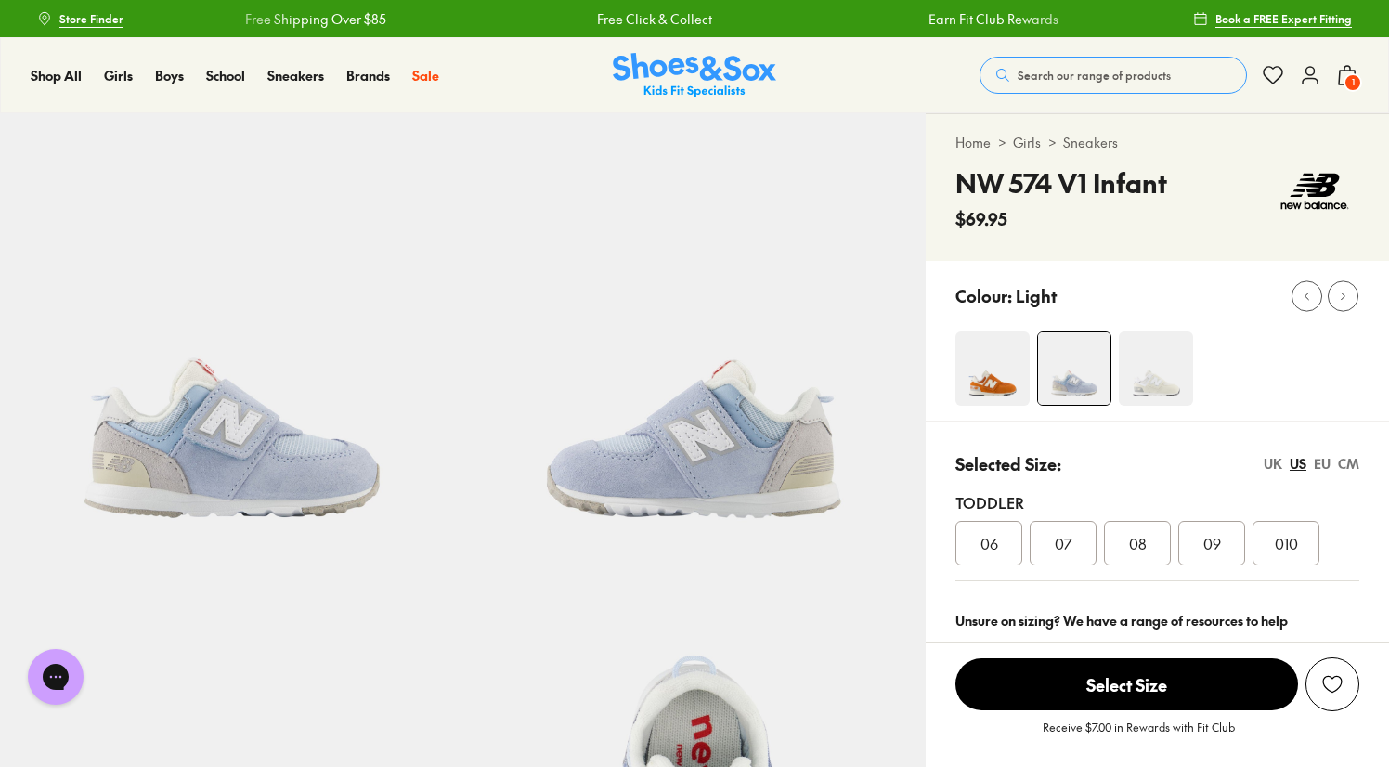
click at [688, 85] on img at bounding box center [694, 75] width 163 height 45
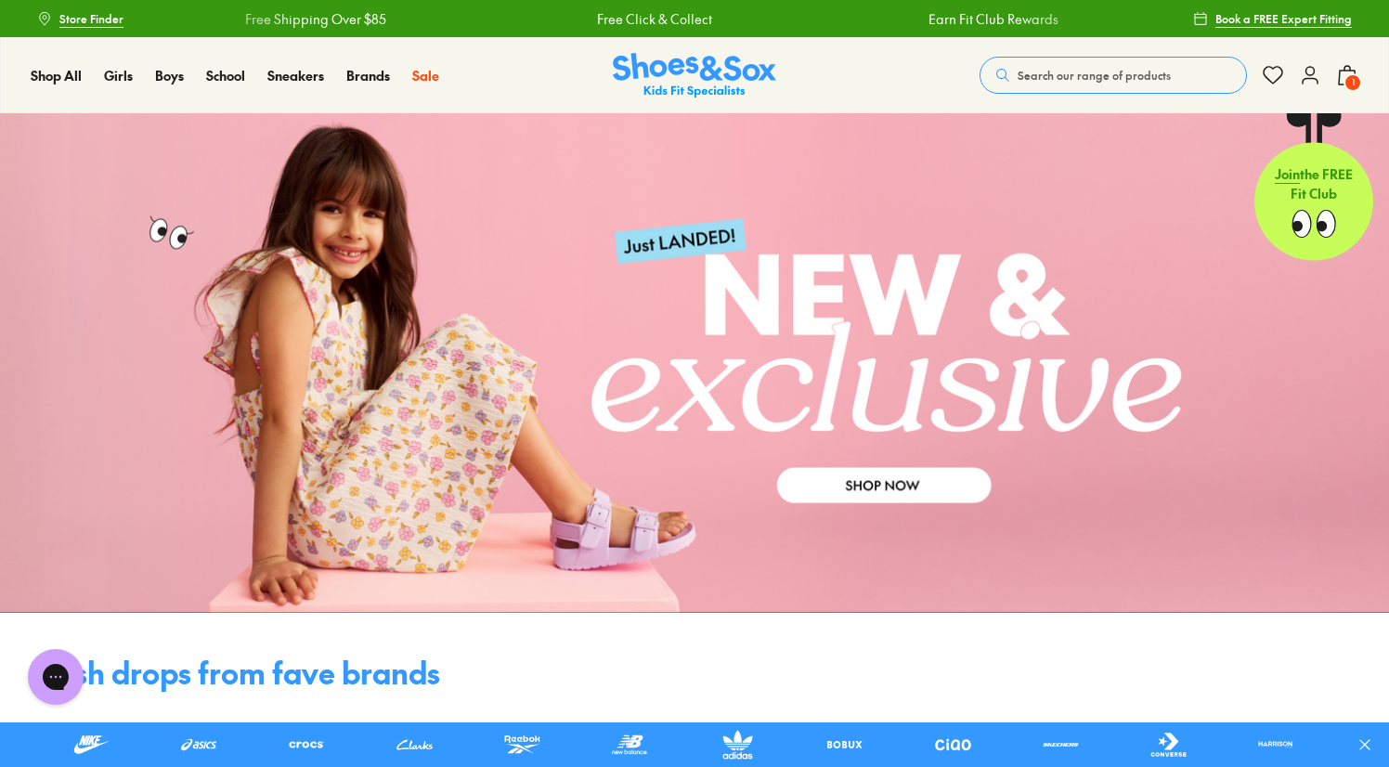
click at [1350, 74] on span "1" at bounding box center [1352, 82] width 19 height 19
